Goal: Information Seeking & Learning: Find specific fact

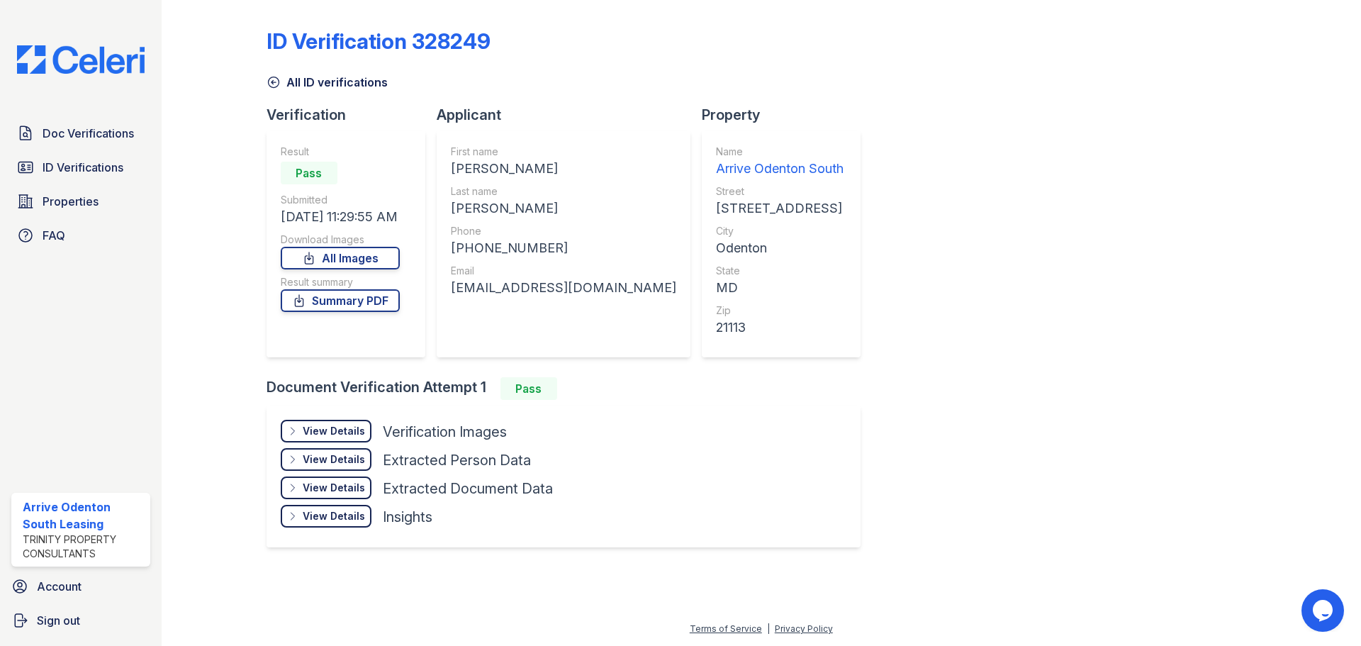
drag, startPoint x: 453, startPoint y: 291, endPoint x: 636, endPoint y: 282, distance: 183.8
click at [636, 282] on div "[EMAIL_ADDRESS][DOMAIN_NAME]" at bounding box center [563, 288] width 225 height 20
copy div "[EMAIL_ADDRESS][DOMAIN_NAME]"
drag, startPoint x: 446, startPoint y: 167, endPoint x: 534, endPoint y: 167, distance: 88.6
click at [534, 167] on div "First name [PERSON_NAME] Last name [PERSON_NAME] Phone [PHONE_NUMBER] Email [EM…" at bounding box center [564, 243] width 254 height 227
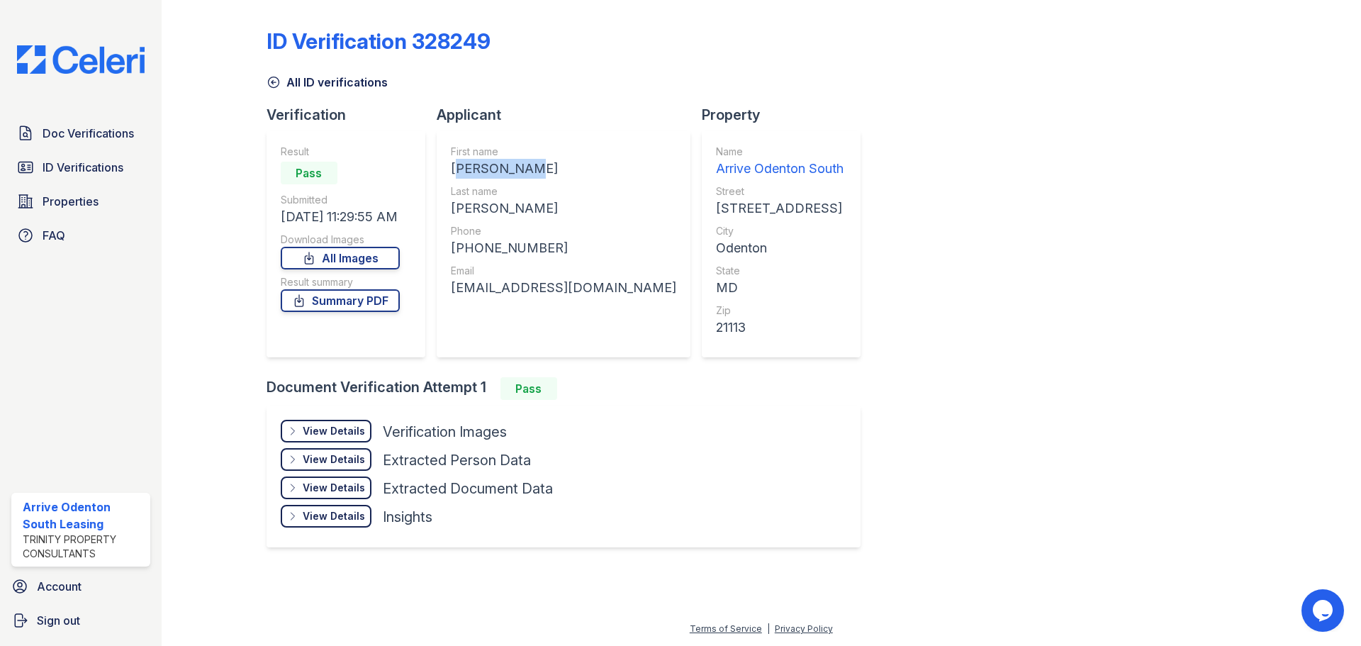
copy div "[PERSON_NAME]"
drag, startPoint x: 450, startPoint y: 205, endPoint x: 560, endPoint y: 204, distance: 109.9
click at [560, 204] on div "[PERSON_NAME]" at bounding box center [563, 208] width 225 height 20
copy div "[PERSON_NAME]"
click at [464, 251] on div "[PHONE_NUMBER]" at bounding box center [563, 248] width 225 height 20
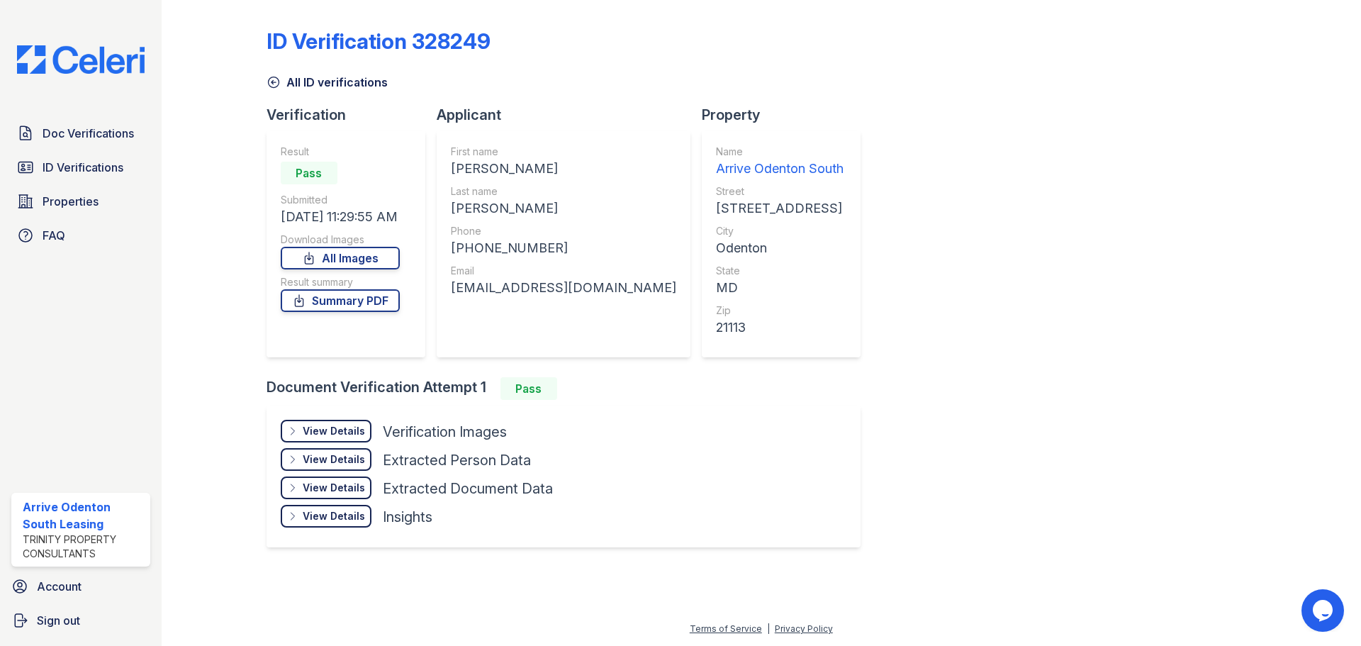
click at [462, 248] on div "[PHONE_NUMBER]" at bounding box center [563, 248] width 225 height 20
drag, startPoint x: 464, startPoint y: 247, endPoint x: 562, endPoint y: 249, distance: 97.8
click at [562, 249] on div "[PHONE_NUMBER]" at bounding box center [563, 248] width 225 height 20
copy div "2407911255"
